Goal: Check status: Check status

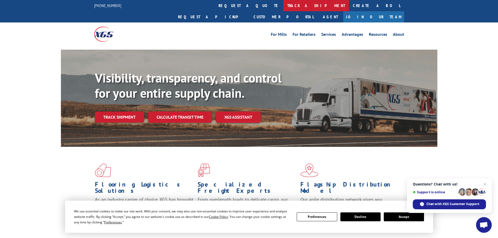
click at [283, 7] on link "track a shipment" at bounding box center [316, 5] width 66 height 11
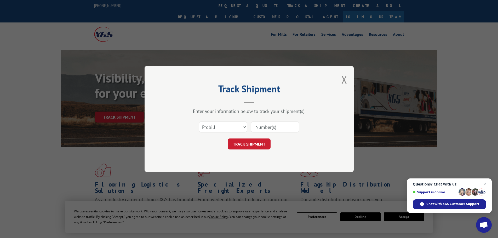
click at [264, 125] on input at bounding box center [275, 127] width 48 height 11
type input "17690039"
click at [258, 140] on button "TRACK SHIPMENT" at bounding box center [249, 144] width 43 height 11
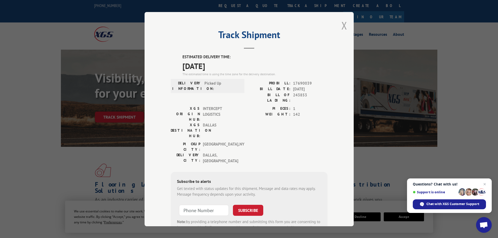
click at [344, 26] on button "Close modal" at bounding box center [344, 26] width 6 height 14
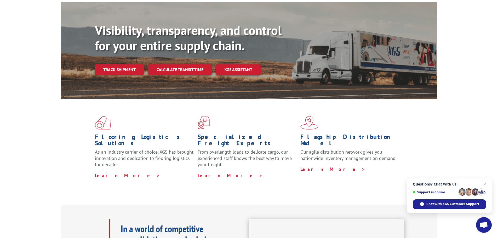
scroll to position [52, 0]
